Goal: Task Accomplishment & Management: Use online tool/utility

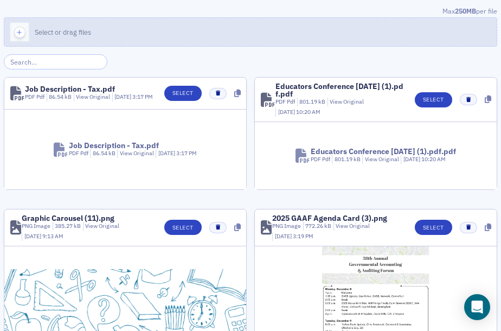
click at [56, 31] on span "Select or drag files" at bounding box center [63, 32] width 56 height 9
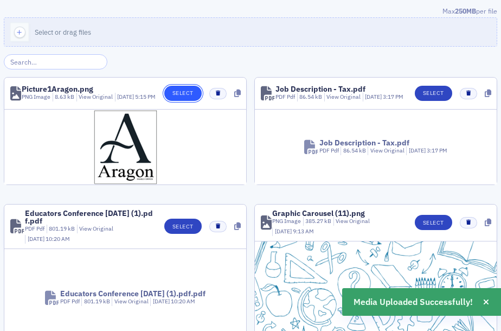
click at [186, 96] on button "Select" at bounding box center [182, 93] width 37 height 15
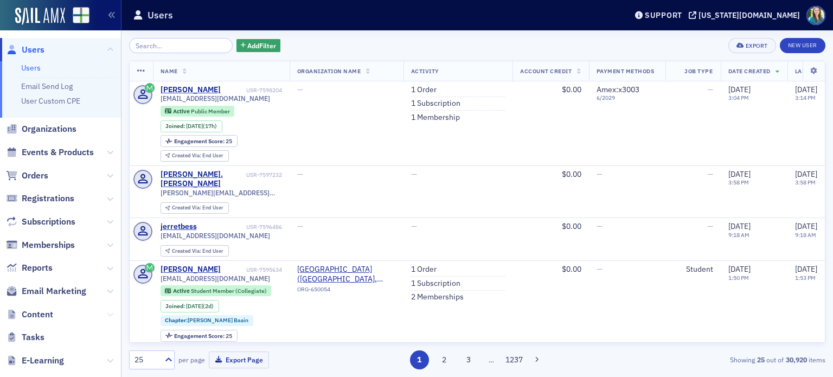
click at [107, 313] on icon at bounding box center [110, 314] width 7 height 7
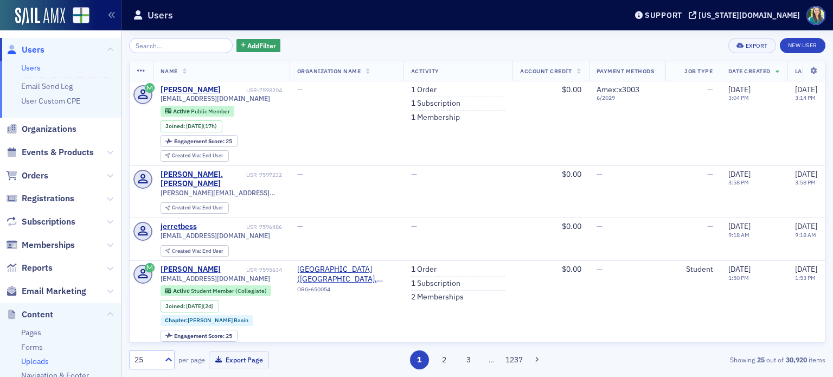
click at [48, 357] on link "Uploads" at bounding box center [35, 361] width 28 height 10
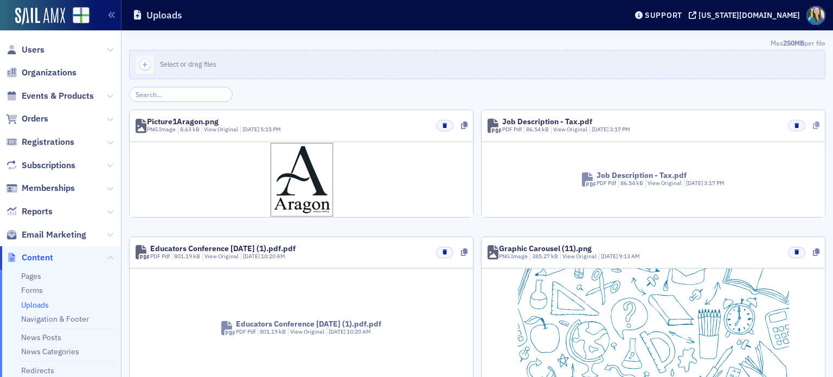
click at [813, 125] on icon at bounding box center [816, 125] width 7 height 8
